Goal: Transaction & Acquisition: Obtain resource

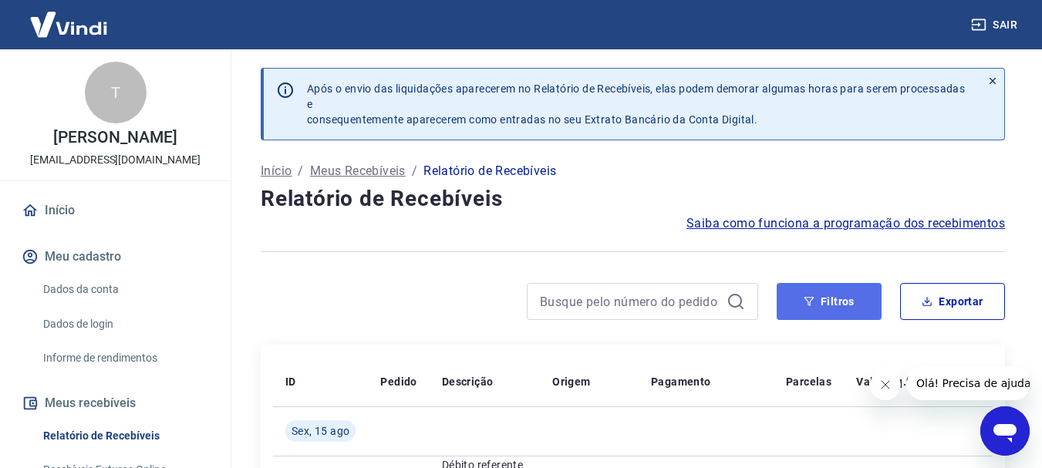
click at [848, 309] on button "Filtros" at bounding box center [829, 301] width 105 height 37
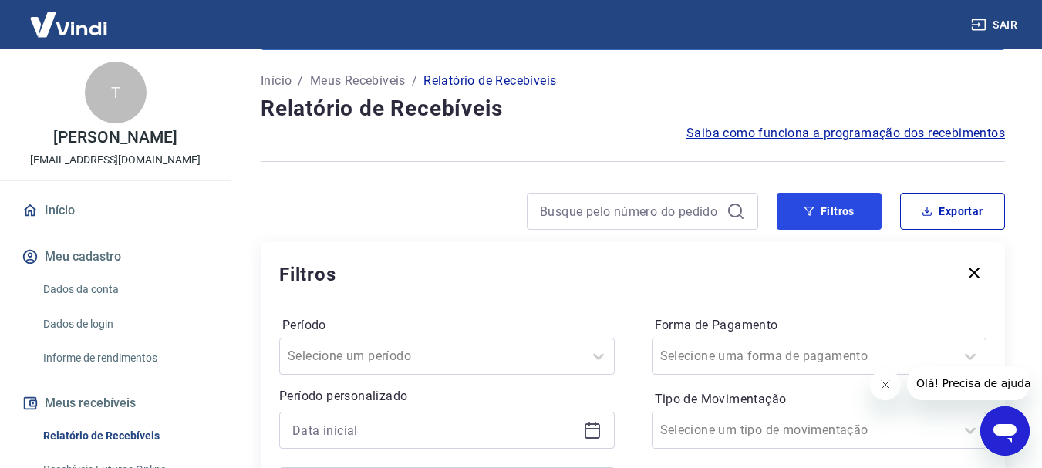
scroll to position [231, 0]
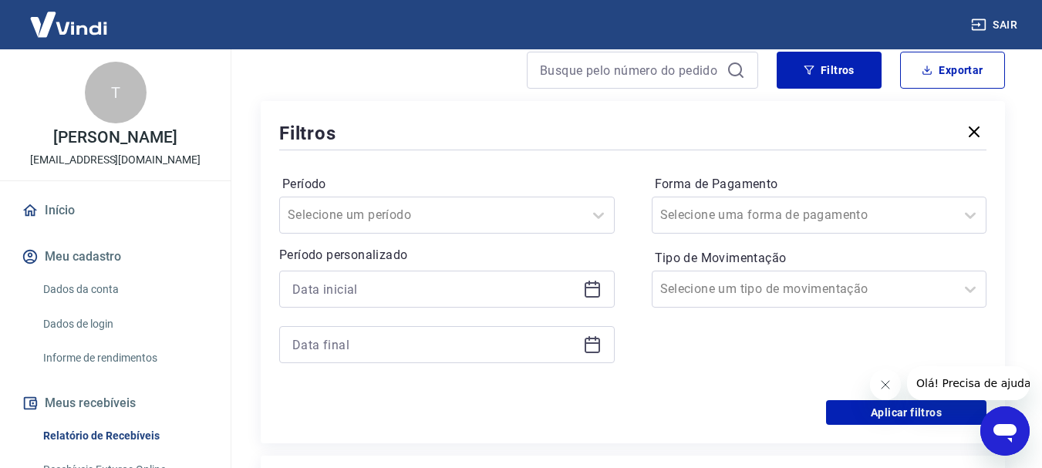
click at [590, 288] on icon at bounding box center [592, 289] width 19 height 19
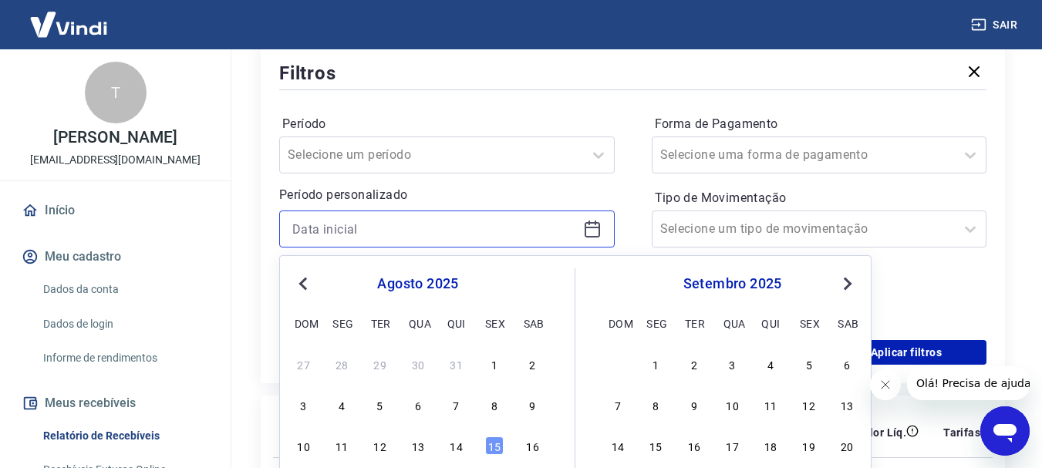
scroll to position [309, 0]
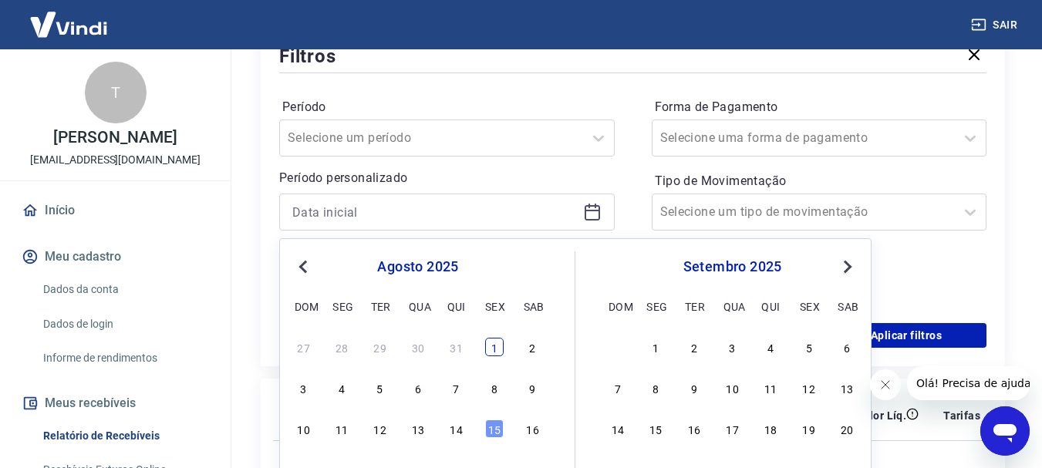
click at [493, 343] on div "1" at bounding box center [494, 347] width 19 height 19
type input "[DATE]"
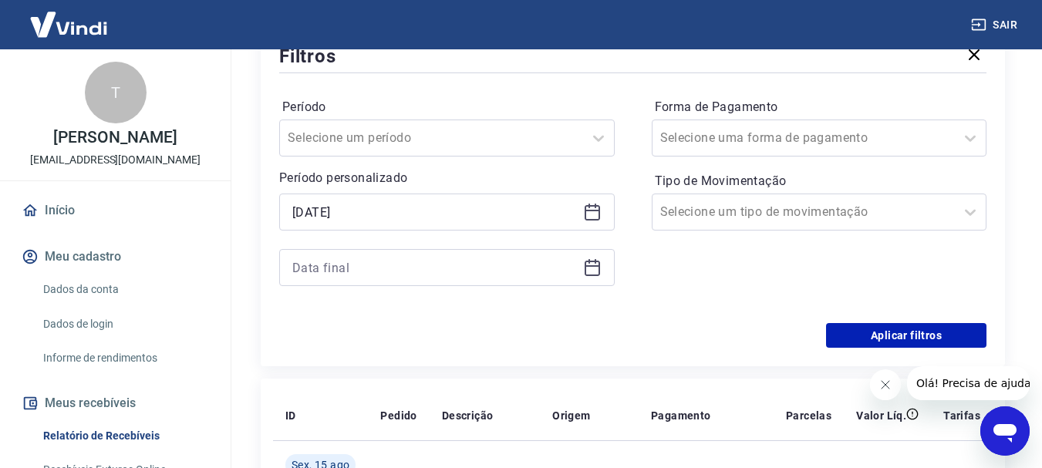
click at [593, 265] on icon at bounding box center [592, 267] width 19 height 19
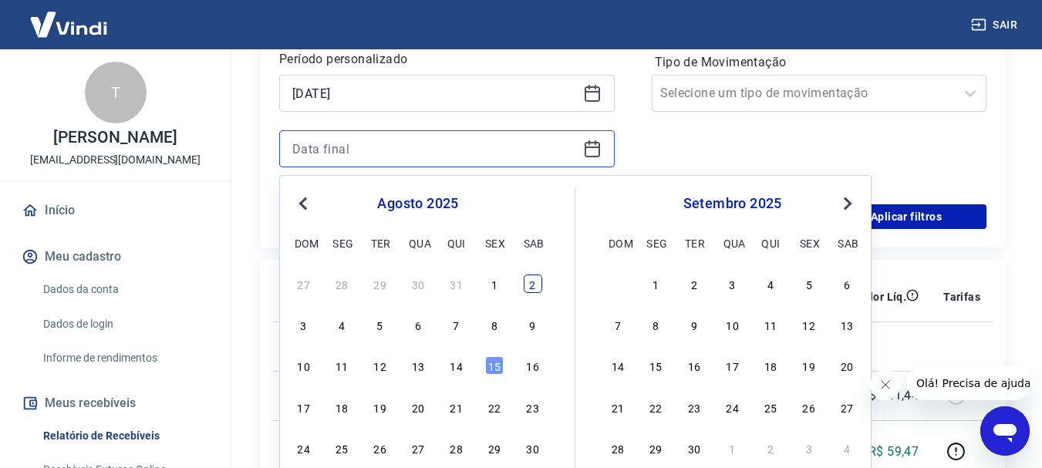
scroll to position [463, 0]
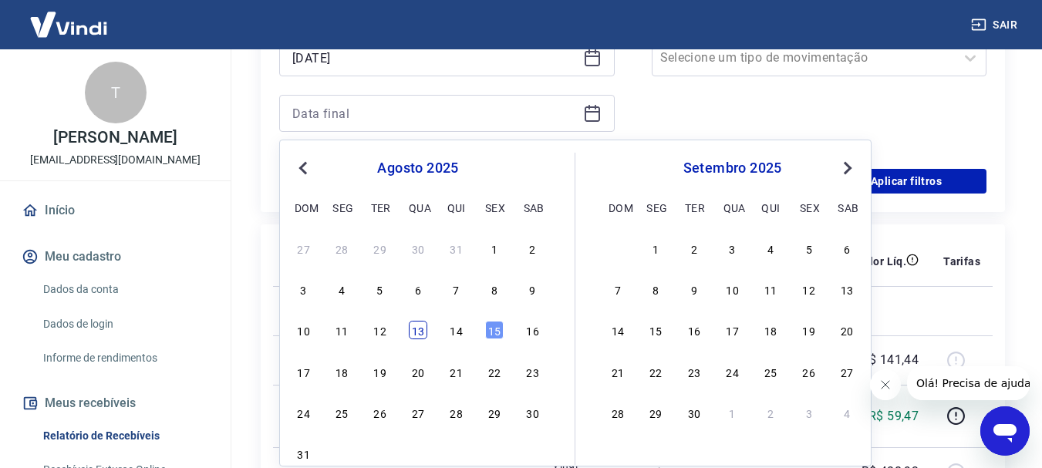
click at [417, 331] on div "13" at bounding box center [418, 330] width 19 height 19
type input "[DATE]"
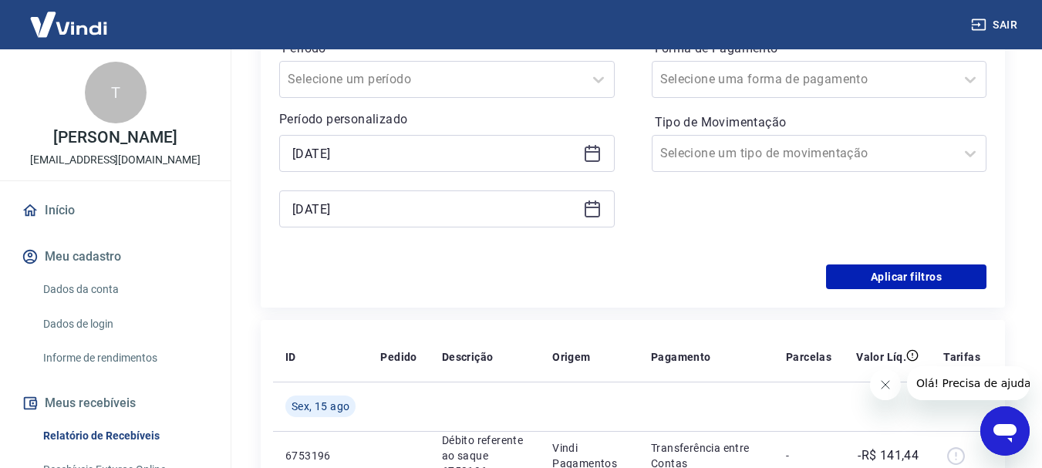
scroll to position [231, 0]
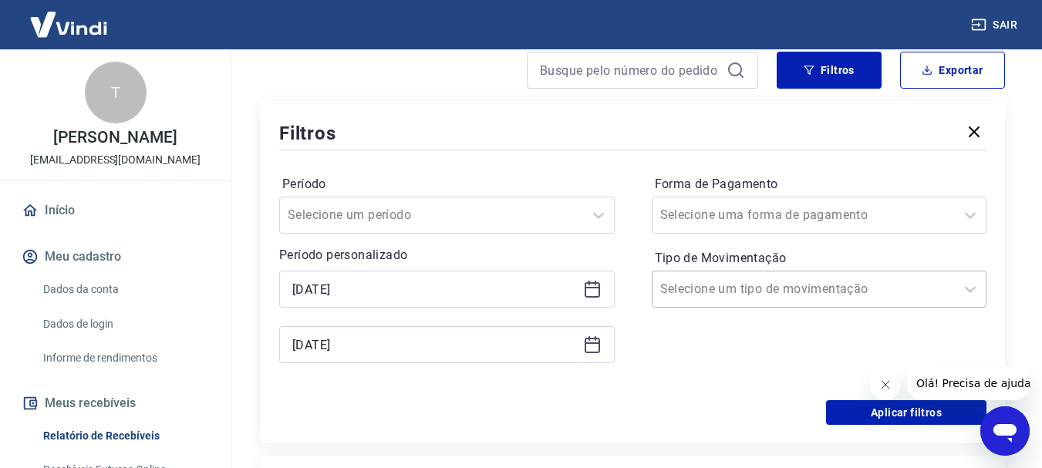
click at [745, 292] on input "Tipo de Movimentação" at bounding box center [738, 289] width 156 height 19
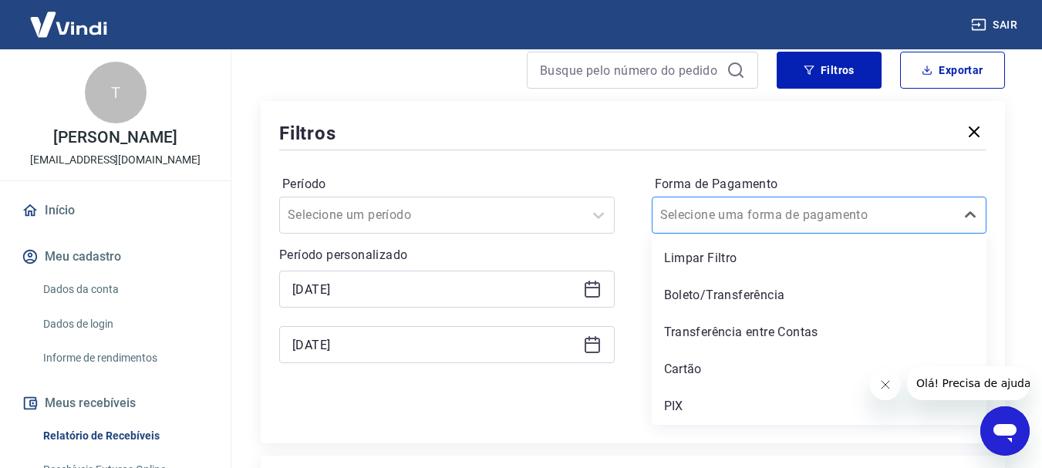
click at [736, 222] on input "Forma de Pagamento" at bounding box center [738, 215] width 156 height 19
click at [708, 402] on div "PIX" at bounding box center [820, 406] width 336 height 31
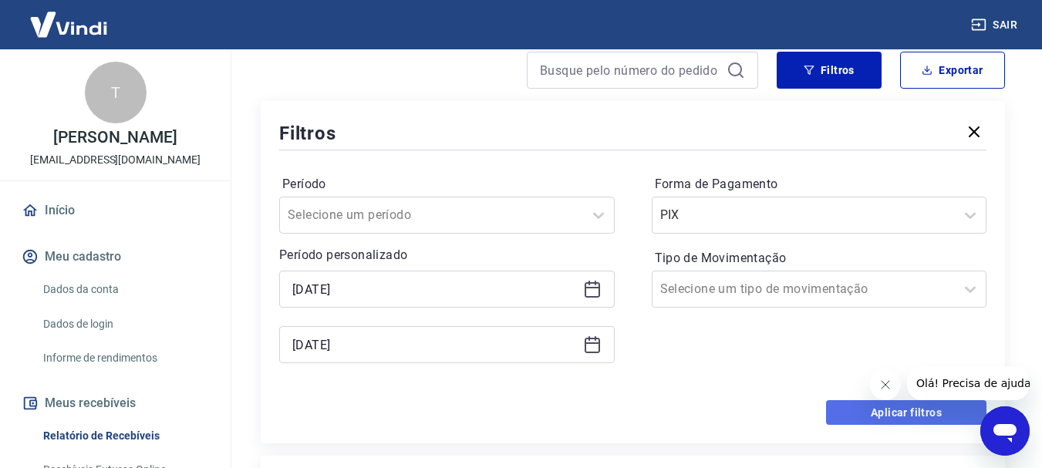
click at [907, 412] on button "Aplicar filtros" at bounding box center [906, 412] width 160 height 25
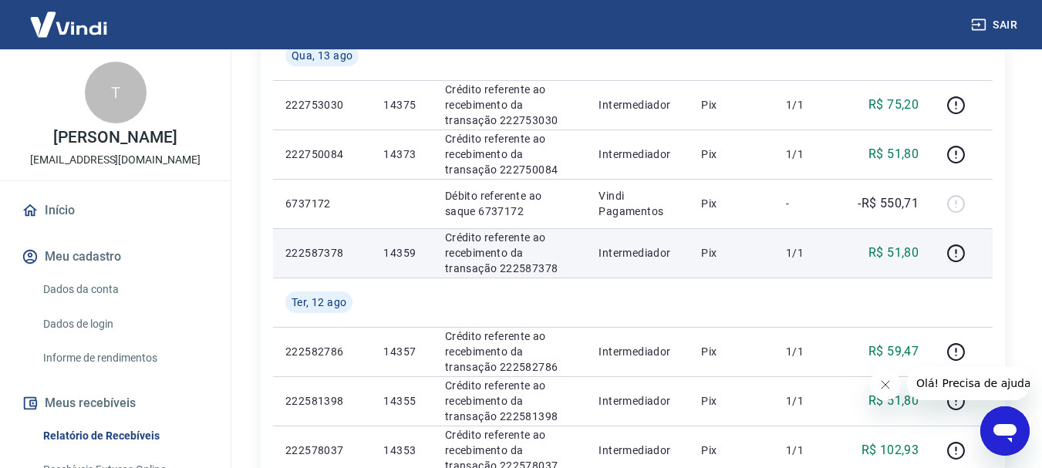
scroll to position [154, 0]
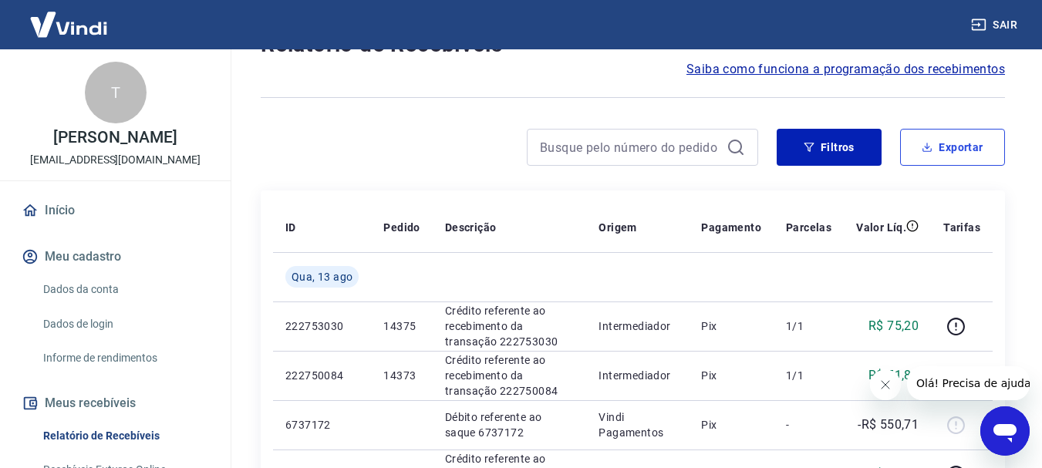
click at [951, 152] on button "Exportar" at bounding box center [952, 147] width 105 height 37
type input "[DATE]"
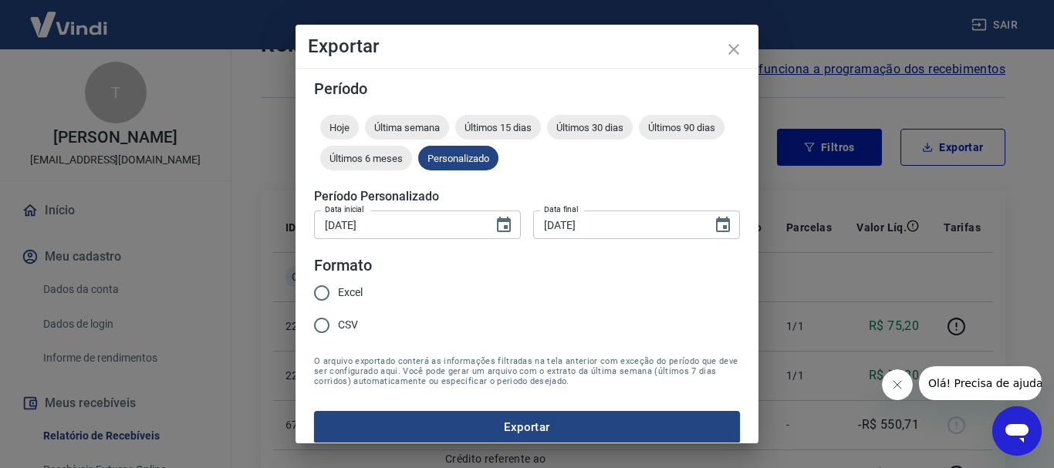
click at [350, 290] on span "Excel" at bounding box center [350, 293] width 25 height 16
click at [338, 290] on input "Excel" at bounding box center [322, 293] width 32 height 32
radio input "true"
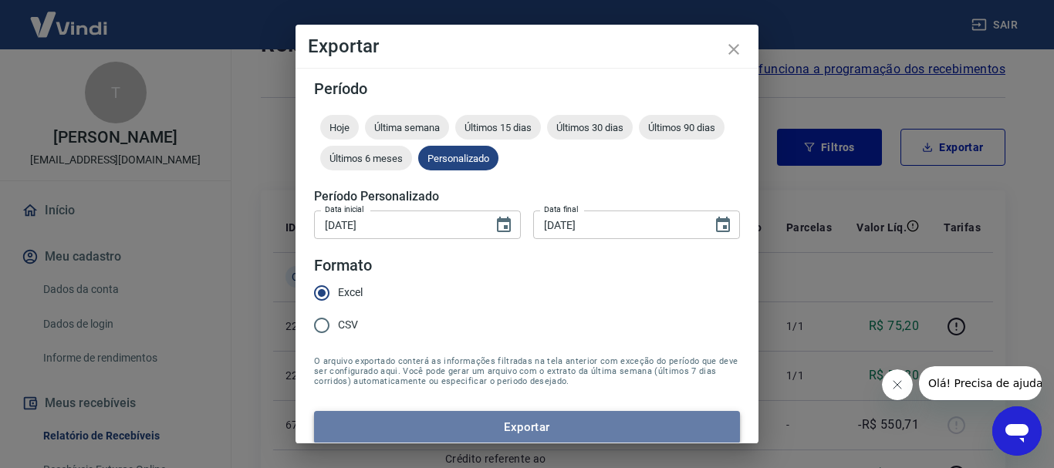
click at [544, 418] on button "Exportar" at bounding box center [527, 427] width 426 height 32
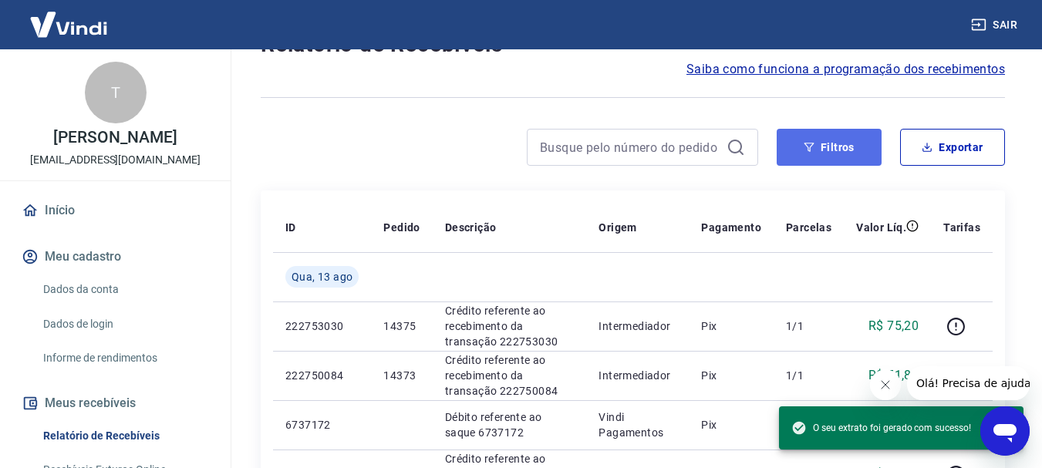
click at [839, 147] on button "Filtros" at bounding box center [829, 147] width 105 height 37
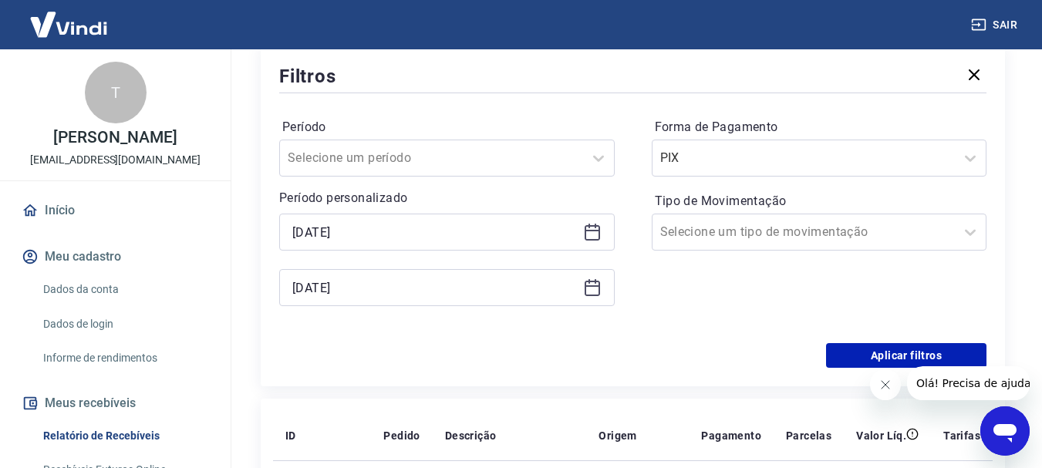
scroll to position [231, 0]
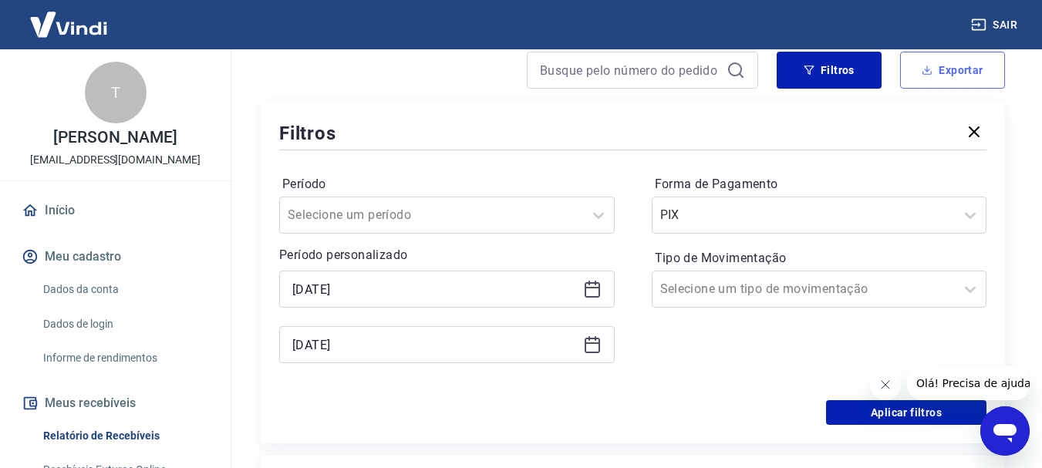
click at [951, 79] on button "Exportar" at bounding box center [952, 70] width 105 height 37
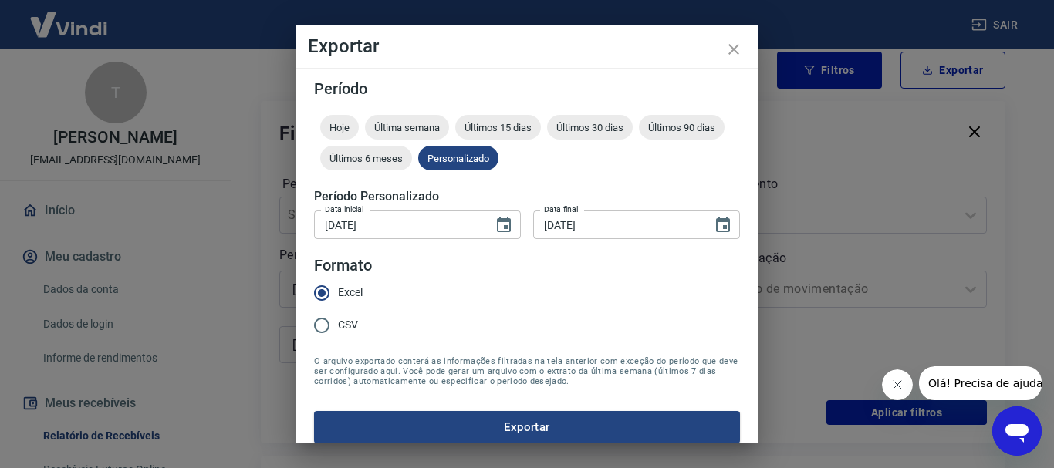
click at [354, 322] on span "CSV" at bounding box center [348, 325] width 20 height 16
click at [338, 322] on input "CSV" at bounding box center [322, 325] width 32 height 32
radio input "true"
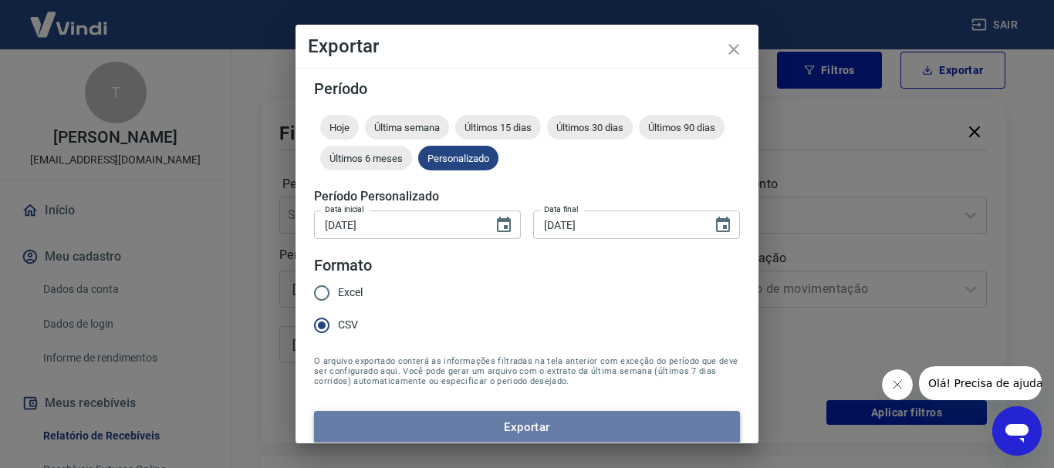
click at [533, 425] on button "Exportar" at bounding box center [527, 427] width 426 height 32
